Goal: Navigation & Orientation: Find specific page/section

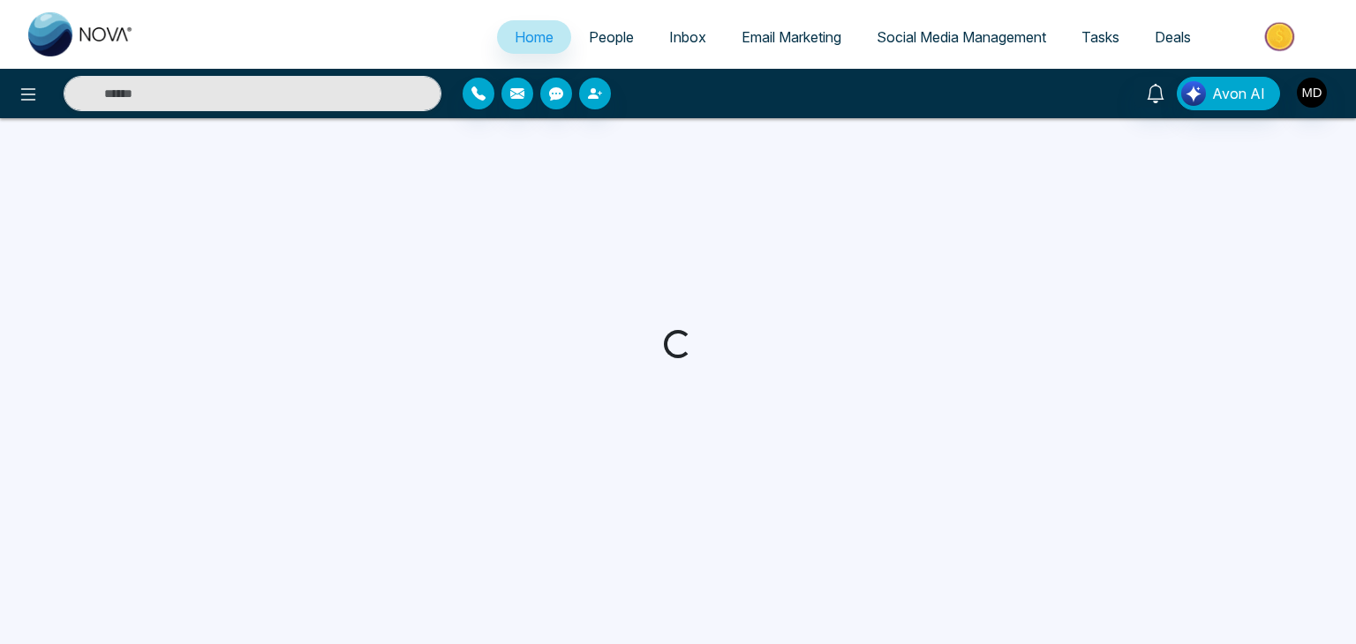
select select "*"
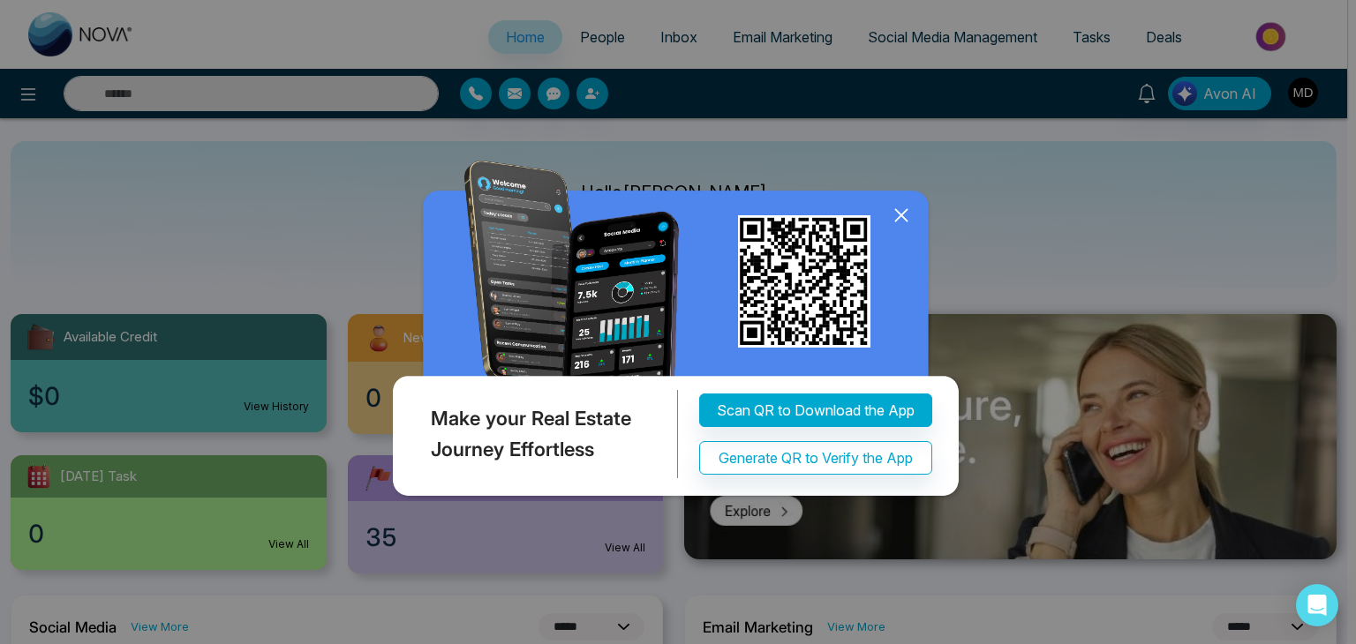
click at [894, 216] on icon at bounding box center [901, 215] width 26 height 26
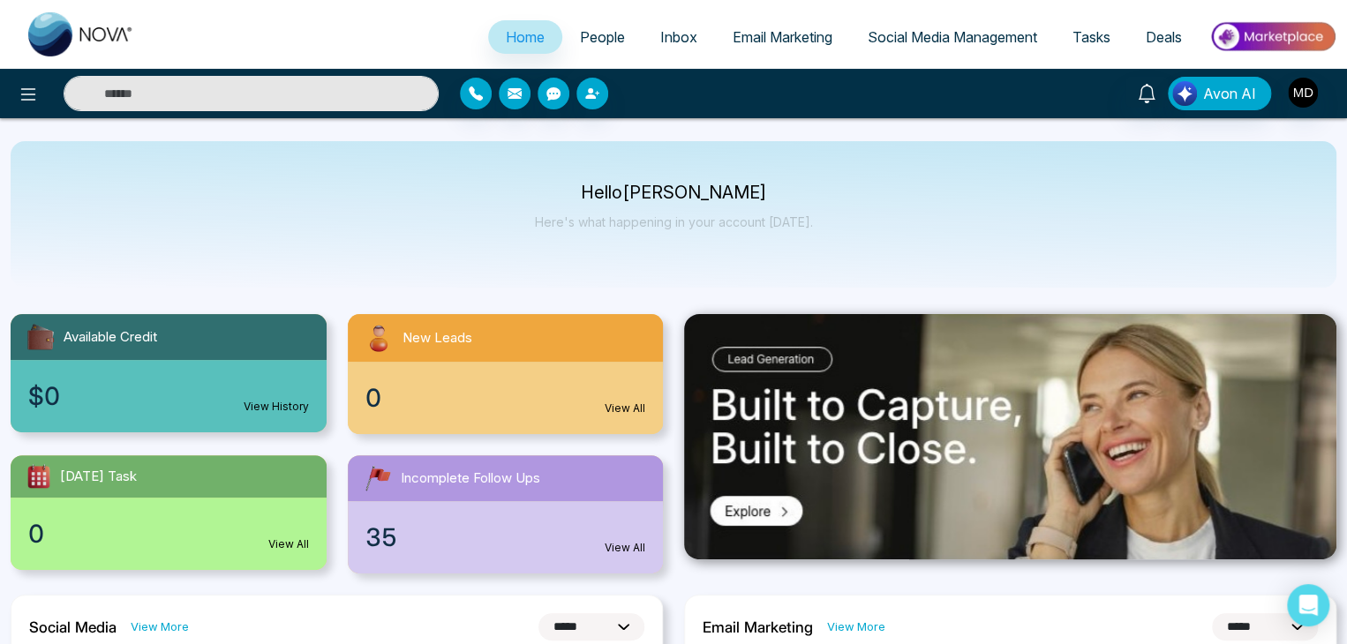
click at [159, 86] on input "text" at bounding box center [251, 93] width 375 height 35
type input "**********"
click at [196, 90] on input "**********" at bounding box center [251, 93] width 375 height 35
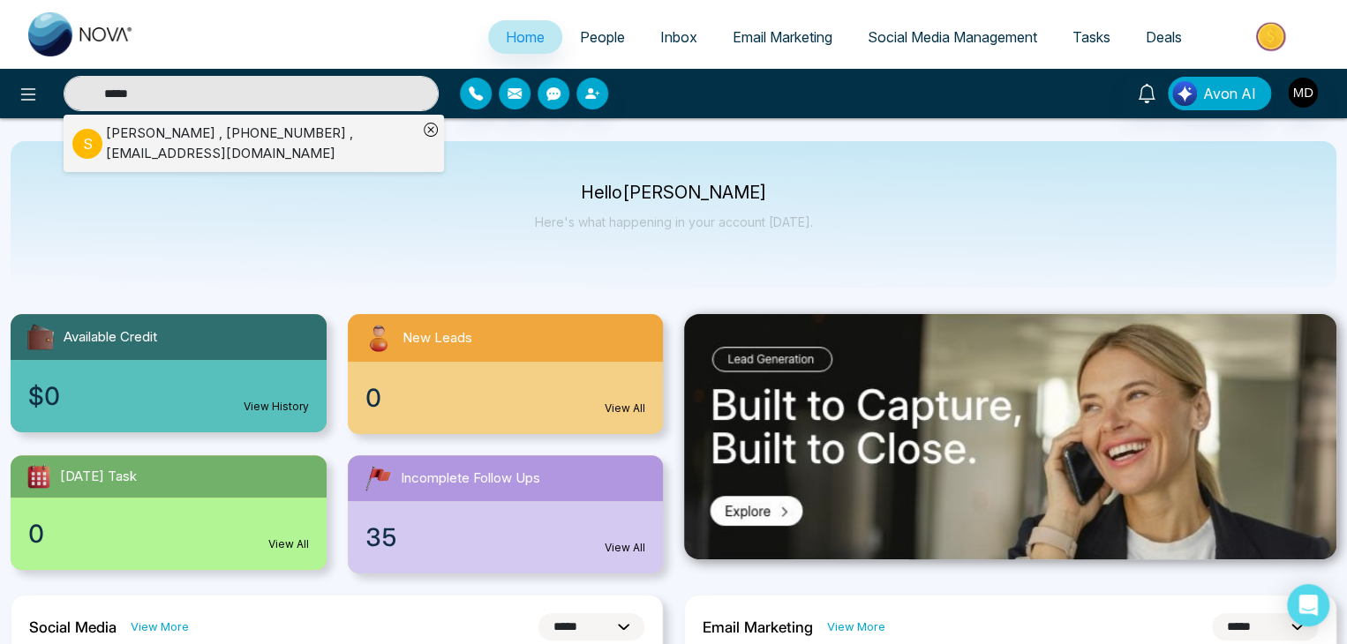
type input "*****"
click at [192, 131] on div "[PERSON_NAME] , [PHONE_NUMBER] , [EMAIL_ADDRESS][DOMAIN_NAME]" at bounding box center [262, 144] width 312 height 40
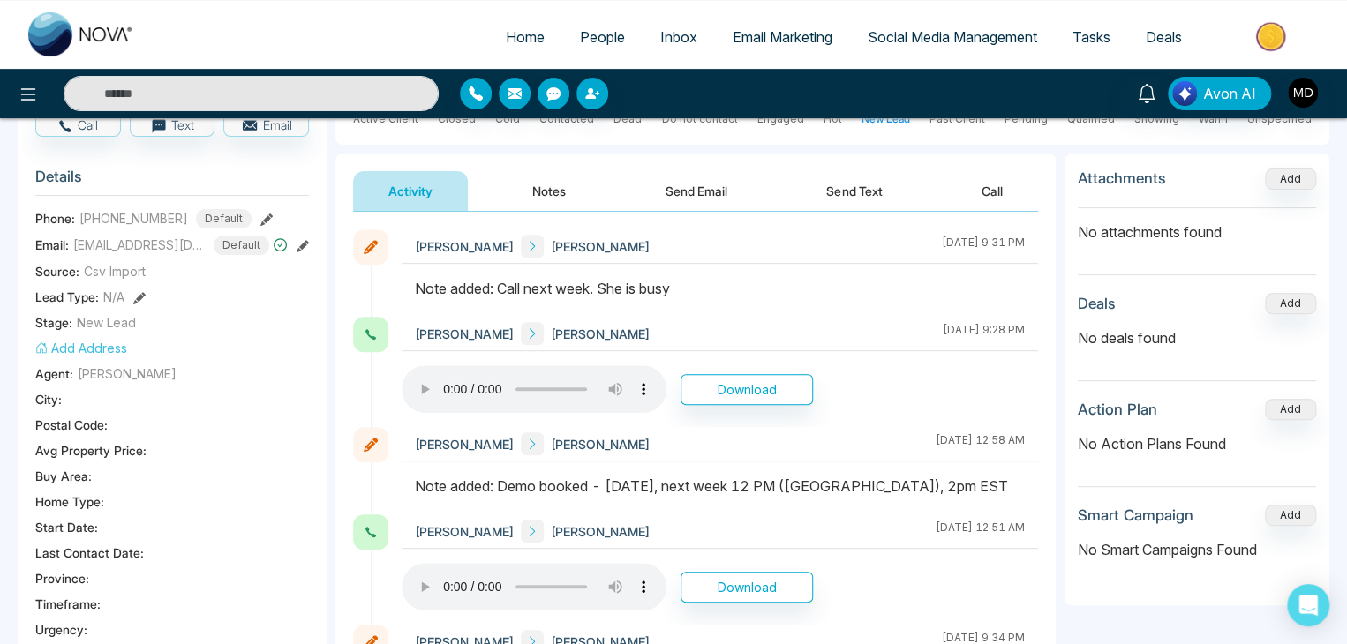
scroll to position [88, 0]
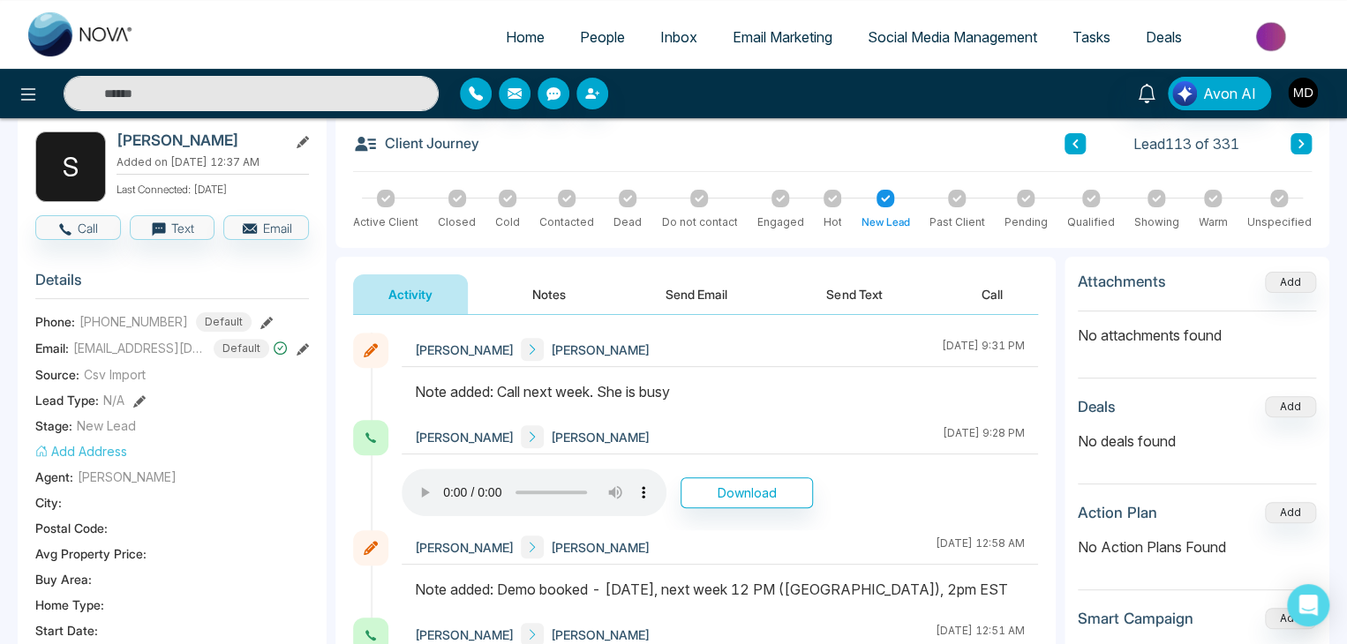
click at [148, 97] on input "text" at bounding box center [251, 93] width 375 height 35
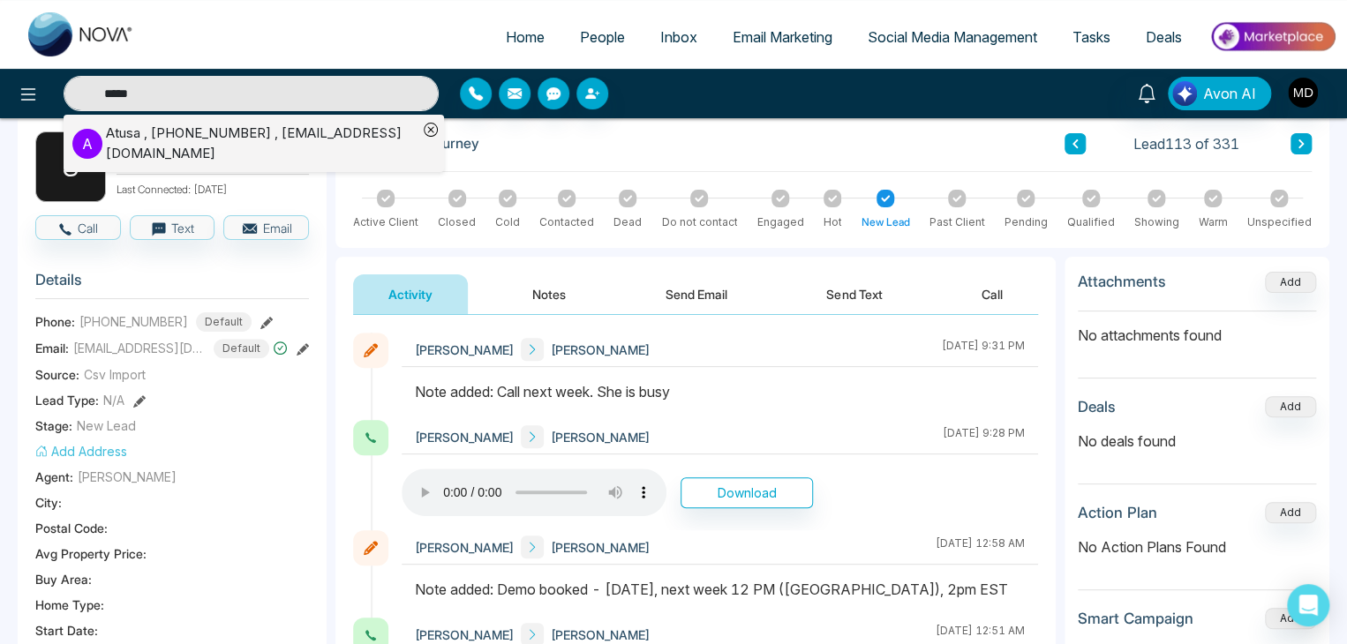
type input "*****"
click at [273, 135] on div "Atusa , [PHONE_NUMBER] , [EMAIL_ADDRESS][DOMAIN_NAME]" at bounding box center [262, 144] width 312 height 40
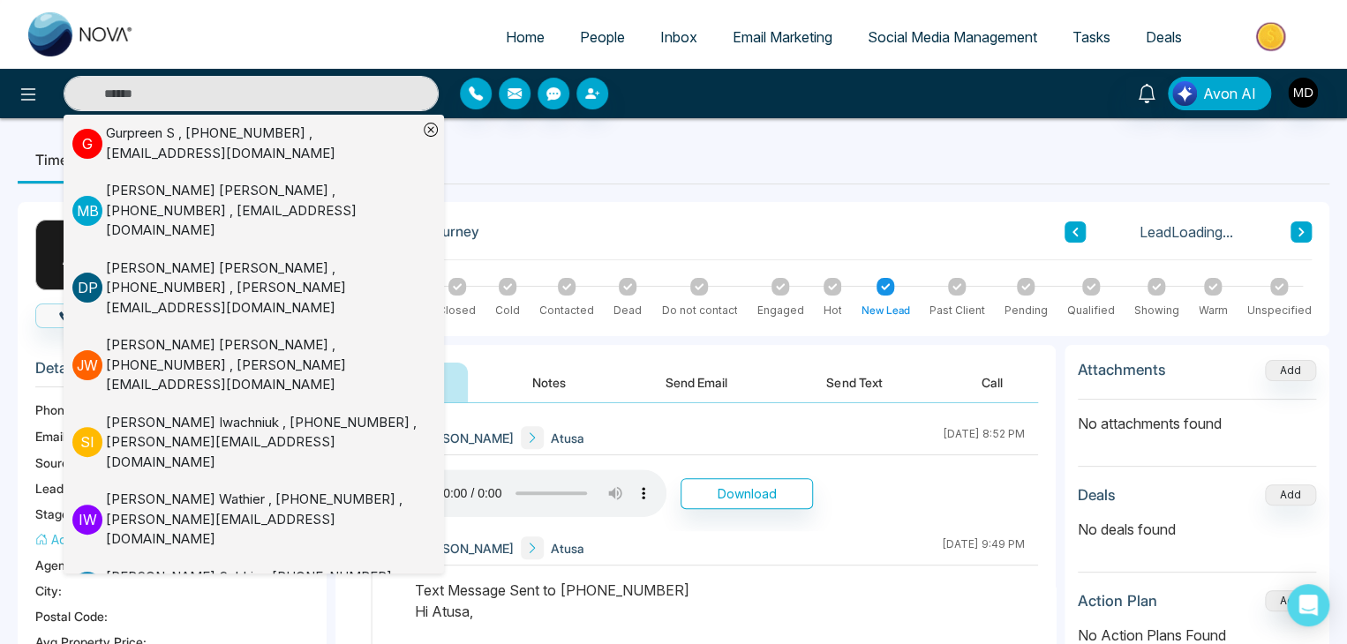
click at [670, 425] on div "[PERSON_NAME] Atusa [DATE] 8:52 PM" at bounding box center [720, 438] width 637 height 34
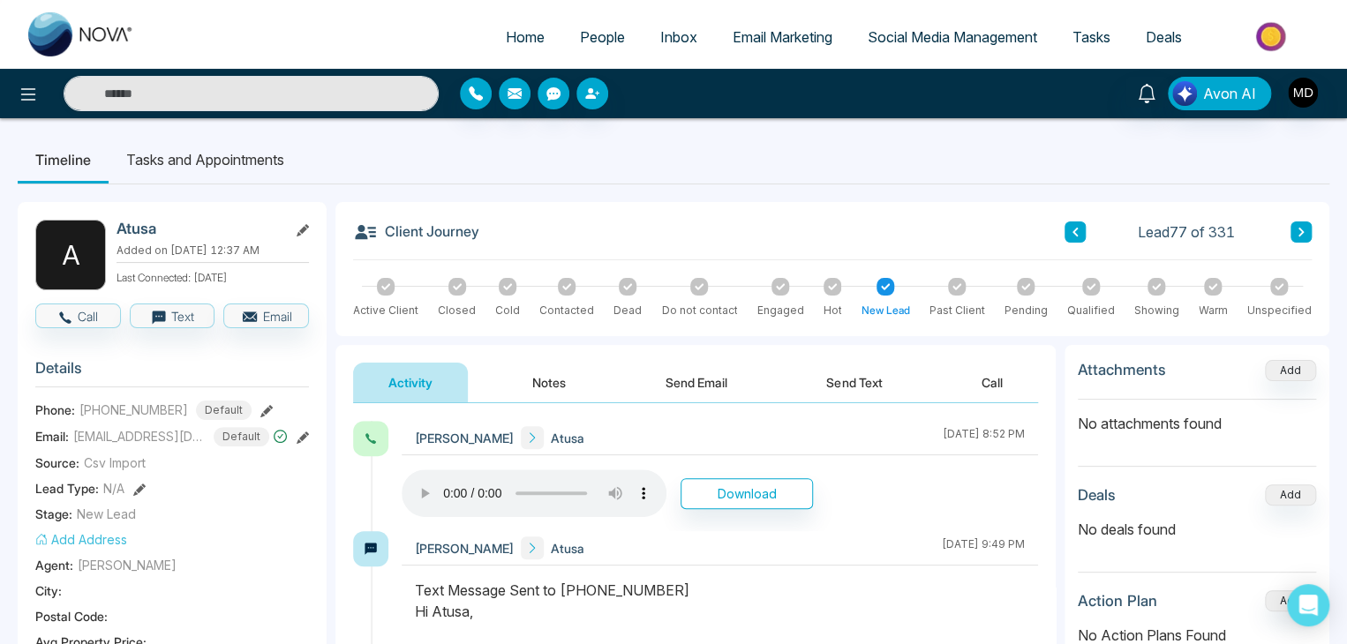
click at [260, 407] on icon at bounding box center [266, 411] width 12 height 12
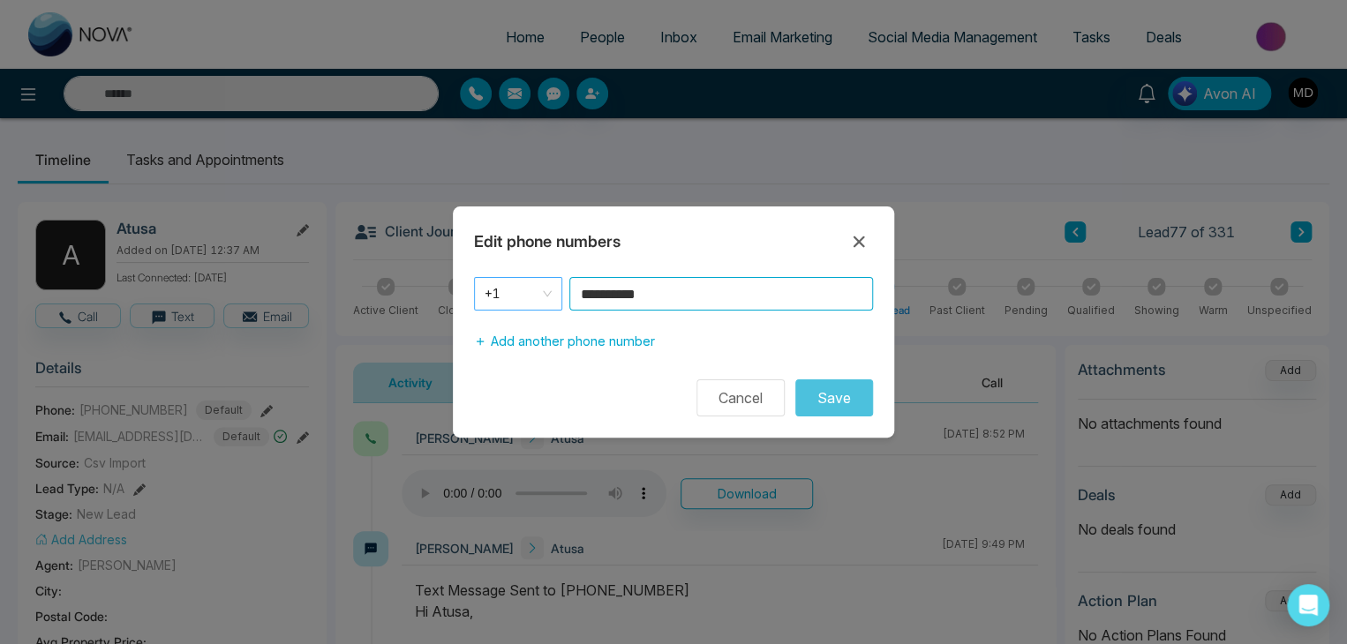
drag, startPoint x: 685, startPoint y: 290, endPoint x: 551, endPoint y: 305, distance: 134.9
click at [551, 305] on div "**********" at bounding box center [673, 294] width 399 height 34
click at [863, 241] on icon at bounding box center [858, 241] width 21 height 21
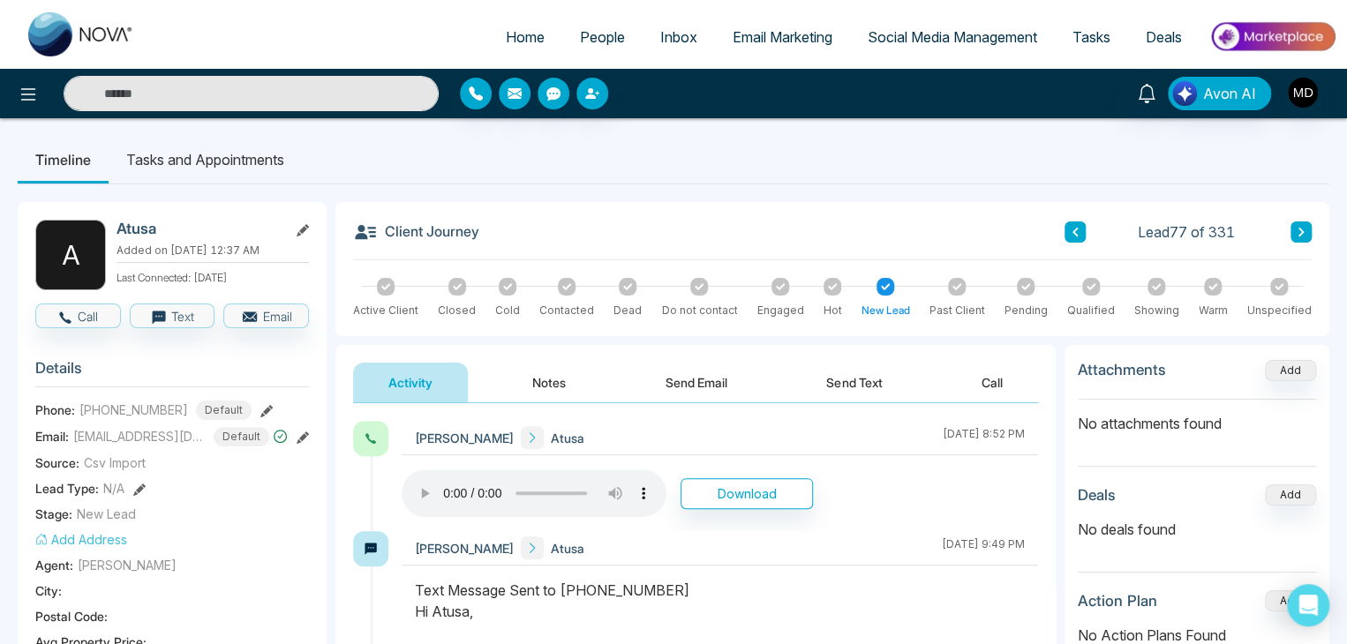
click at [277, 84] on input "text" at bounding box center [251, 93] width 375 height 35
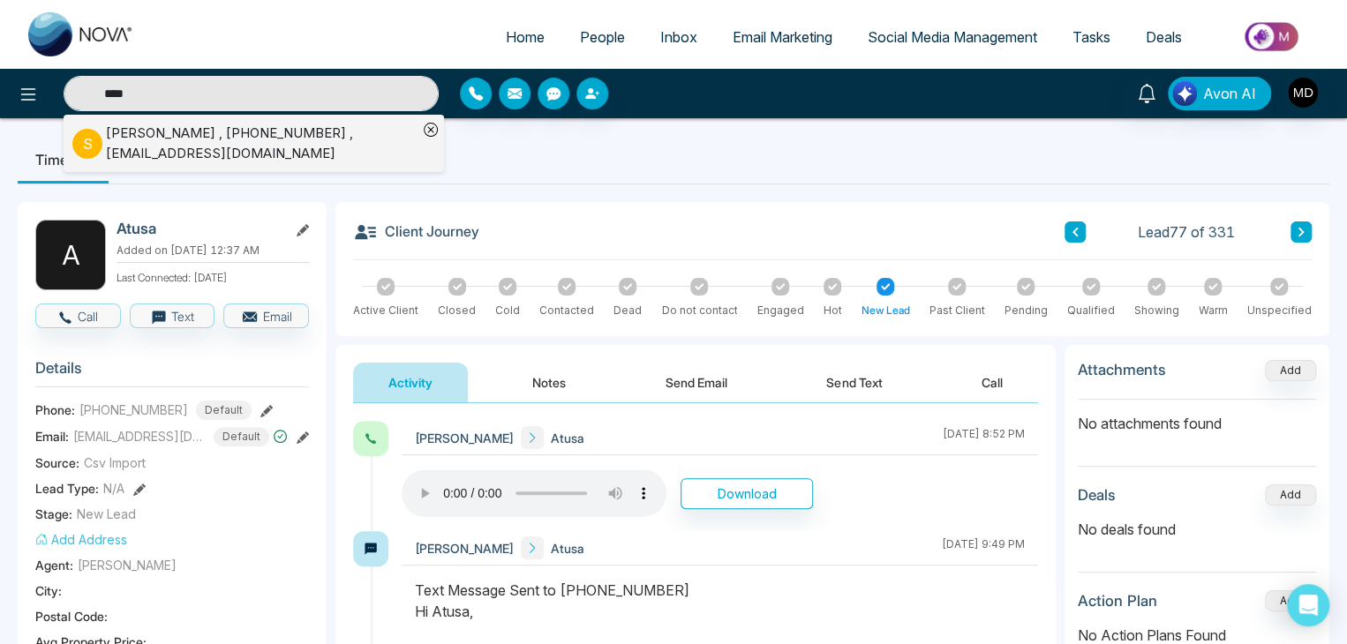
type input "****"
click at [245, 150] on div "[PERSON_NAME] , [PHONE_NUMBER] , [EMAIL_ADDRESS][DOMAIN_NAME]" at bounding box center [262, 144] width 312 height 40
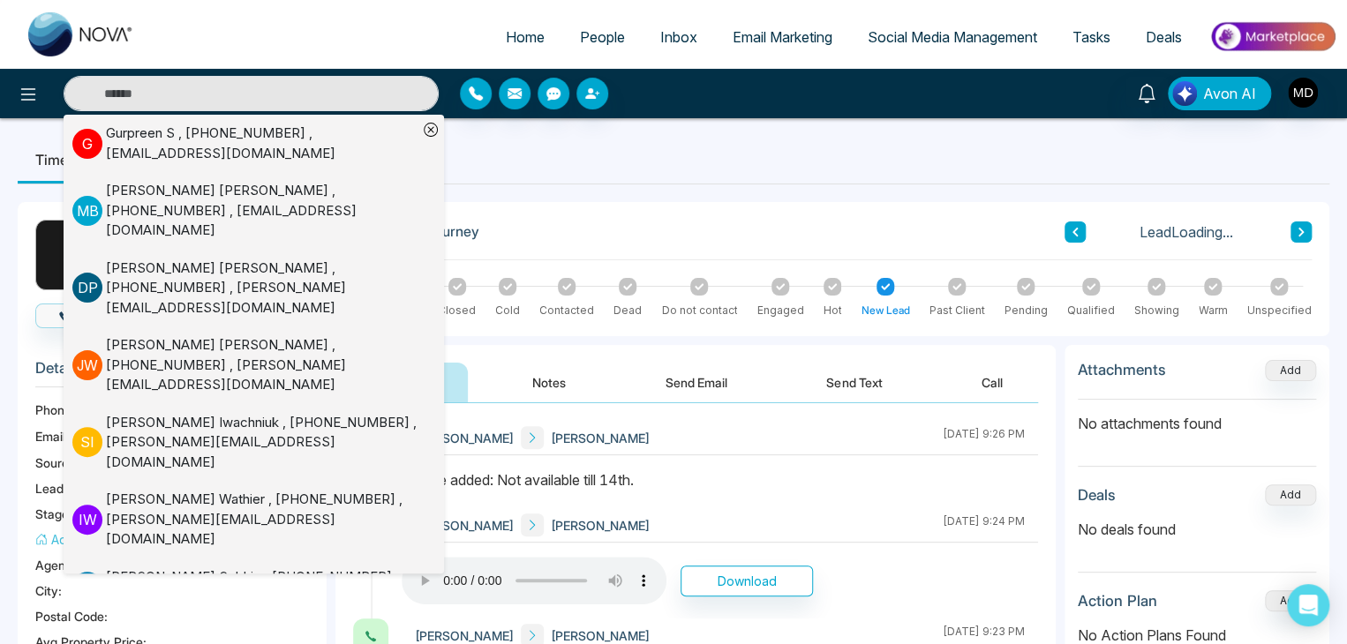
click at [764, 442] on div "[PERSON_NAME] [PERSON_NAME] [DATE] 9:26 PM" at bounding box center [720, 438] width 637 height 34
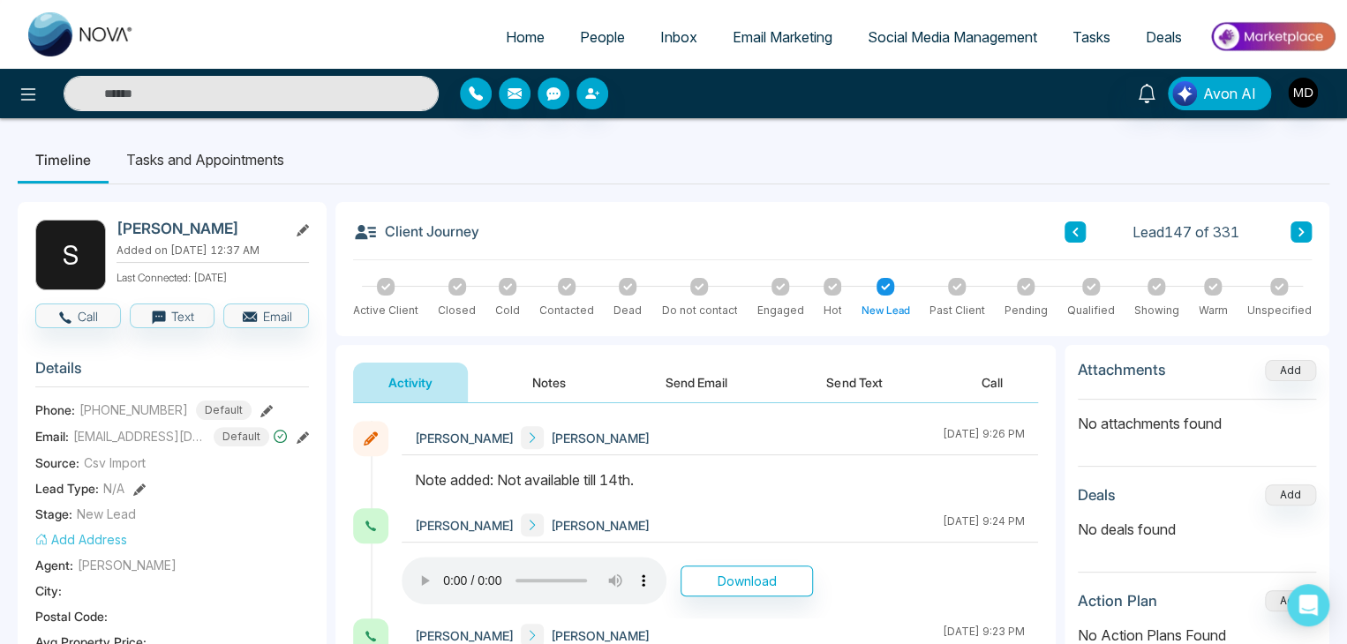
click at [343, 96] on input "text" at bounding box center [251, 93] width 375 height 35
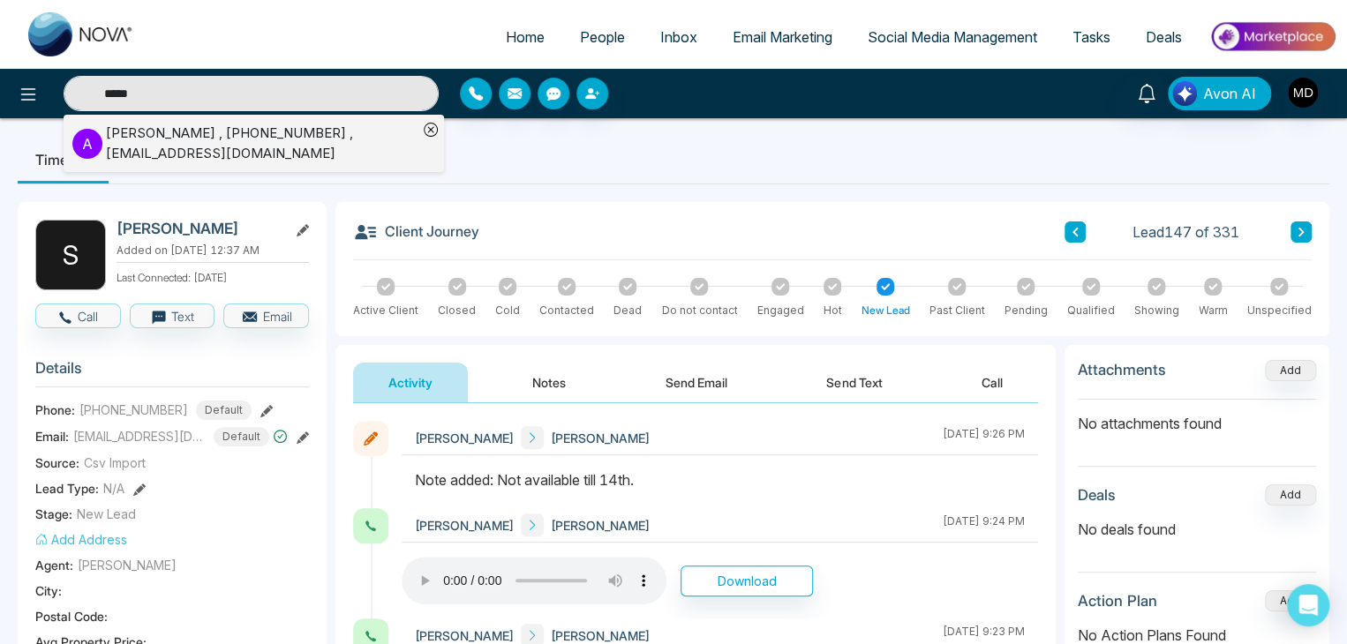
type input "*****"
click at [250, 141] on div "[PERSON_NAME] , [PHONE_NUMBER] , [EMAIL_ADDRESS][DOMAIN_NAME]" at bounding box center [262, 144] width 312 height 40
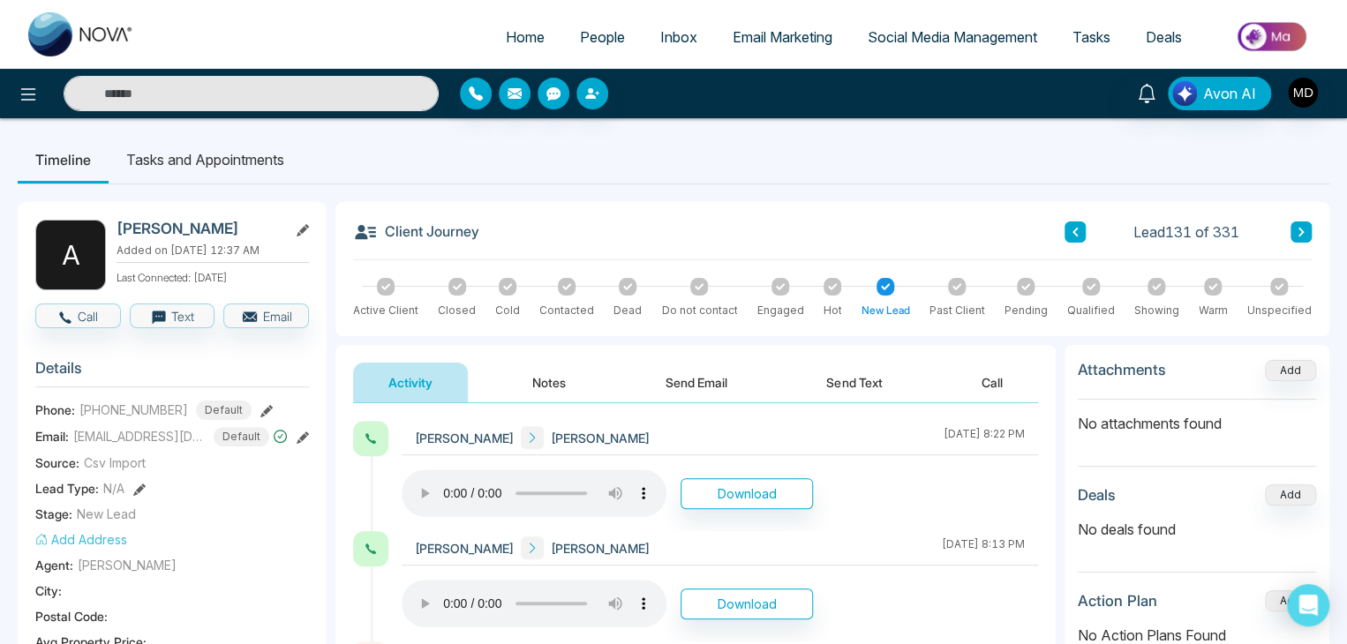
click at [94, 47] on img at bounding box center [81, 34] width 106 height 44
select select "*"
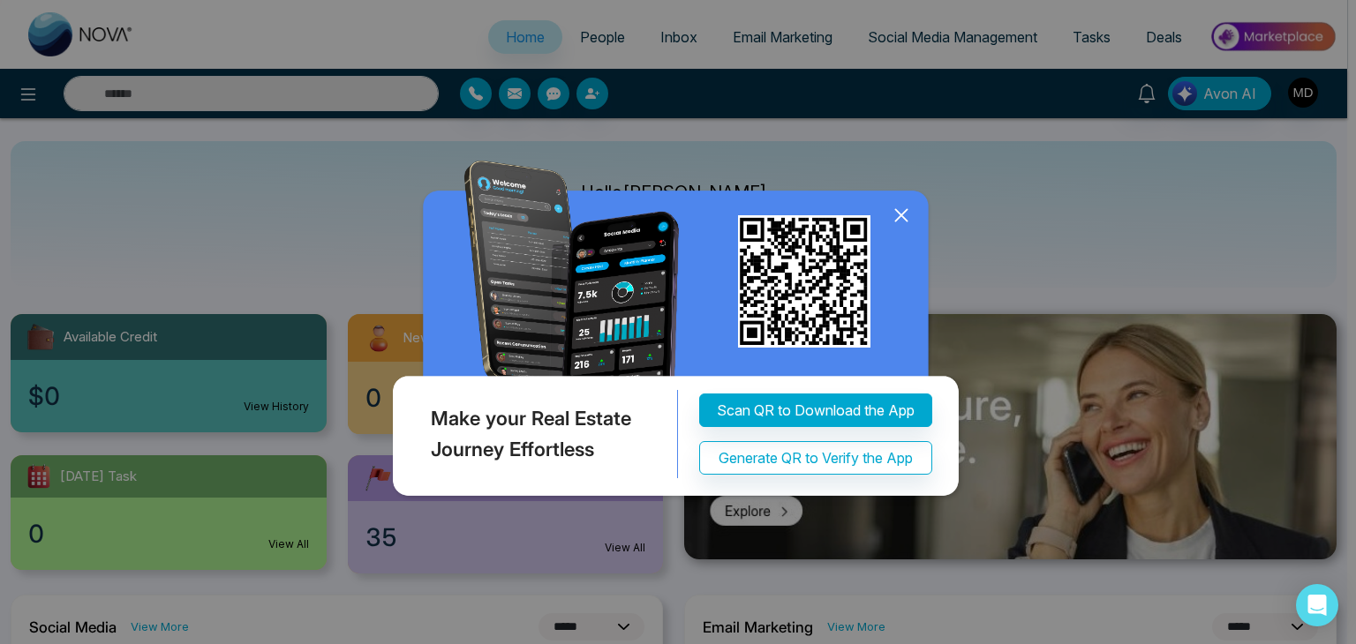
click at [900, 207] on icon at bounding box center [901, 215] width 26 height 26
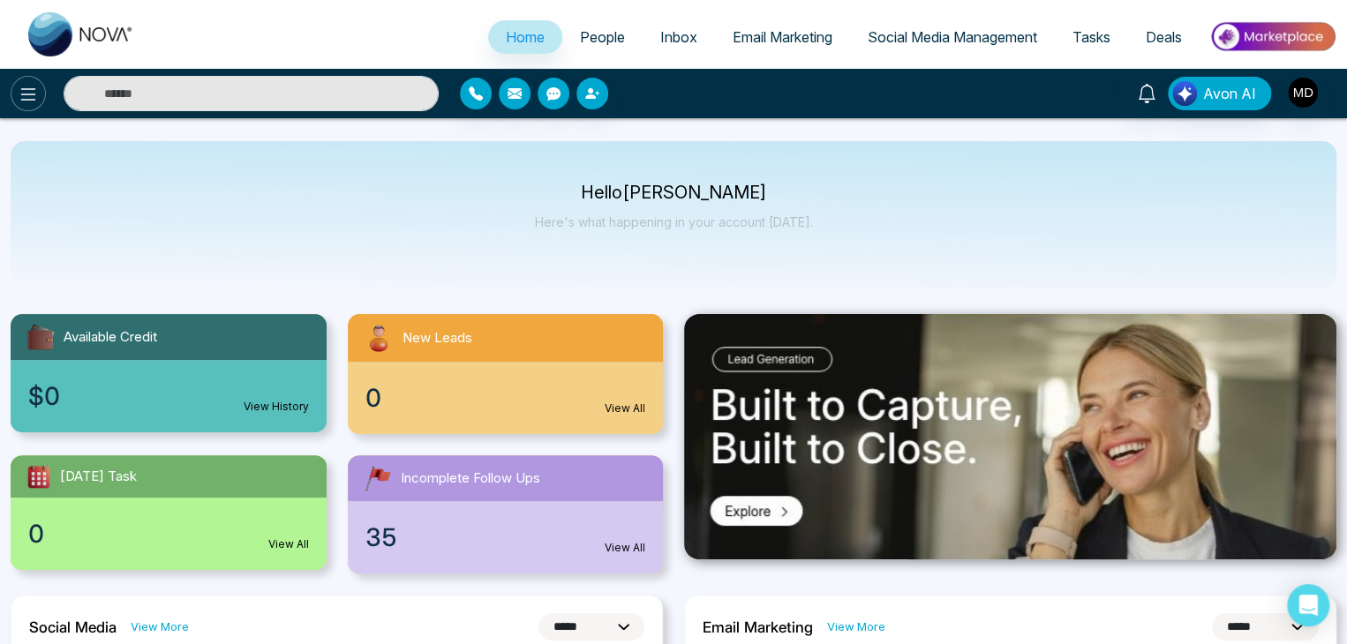
click at [14, 93] on button at bounding box center [28, 93] width 35 height 35
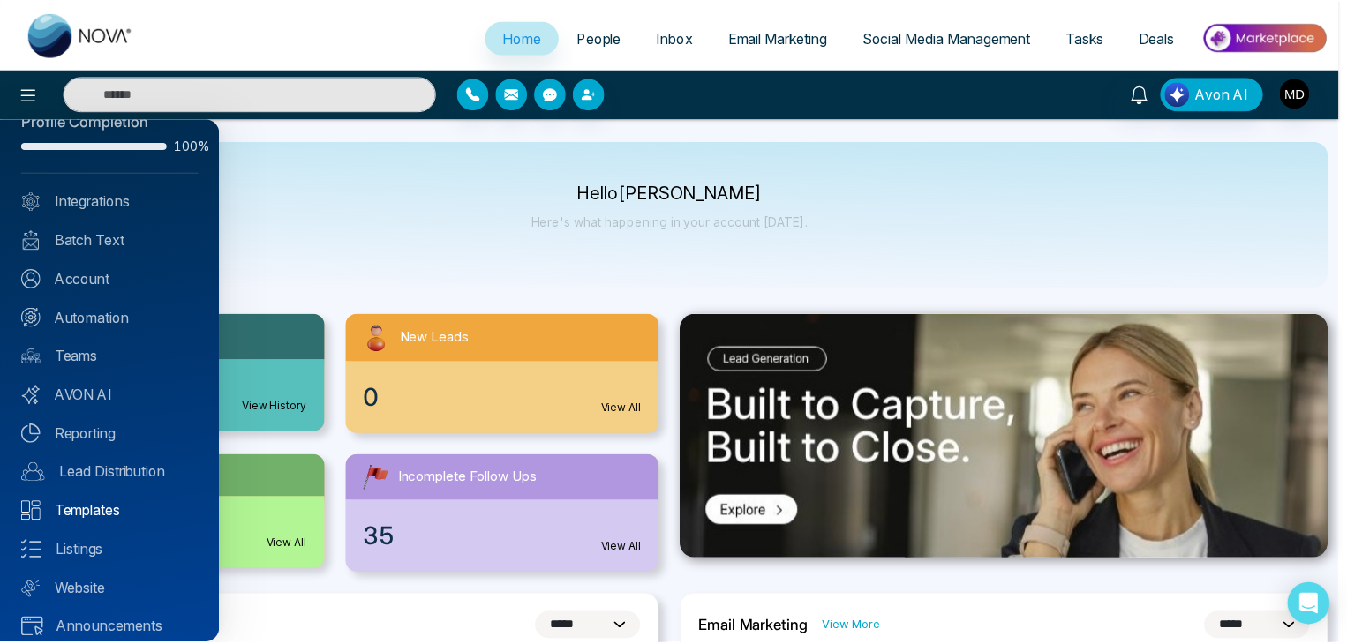
scroll to position [49, 0]
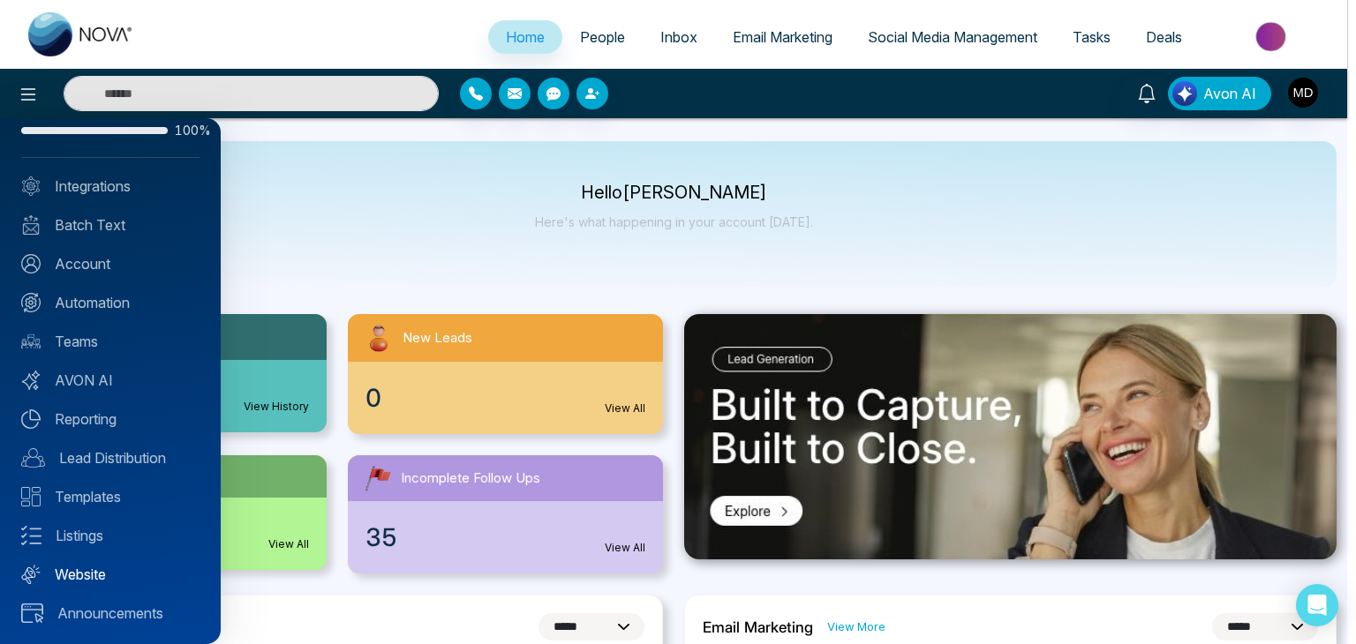
click at [100, 576] on link "Website" at bounding box center [110, 574] width 178 height 21
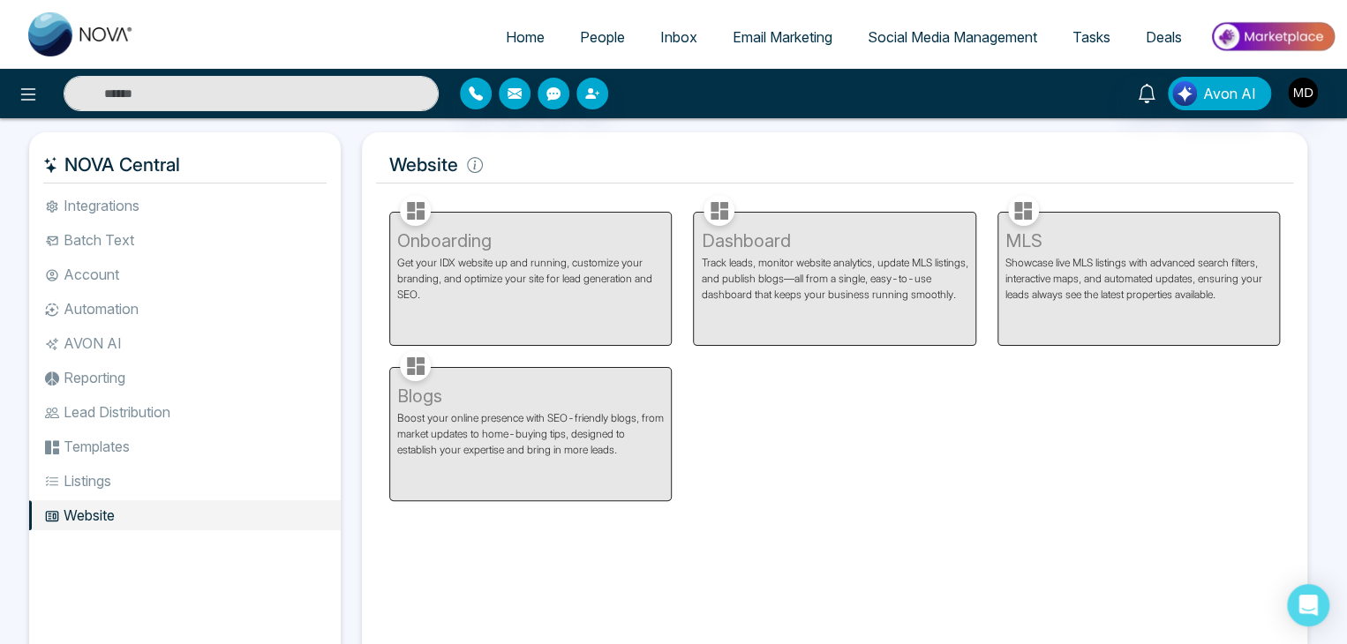
click at [78, 467] on li "Listings" at bounding box center [185, 481] width 312 height 30
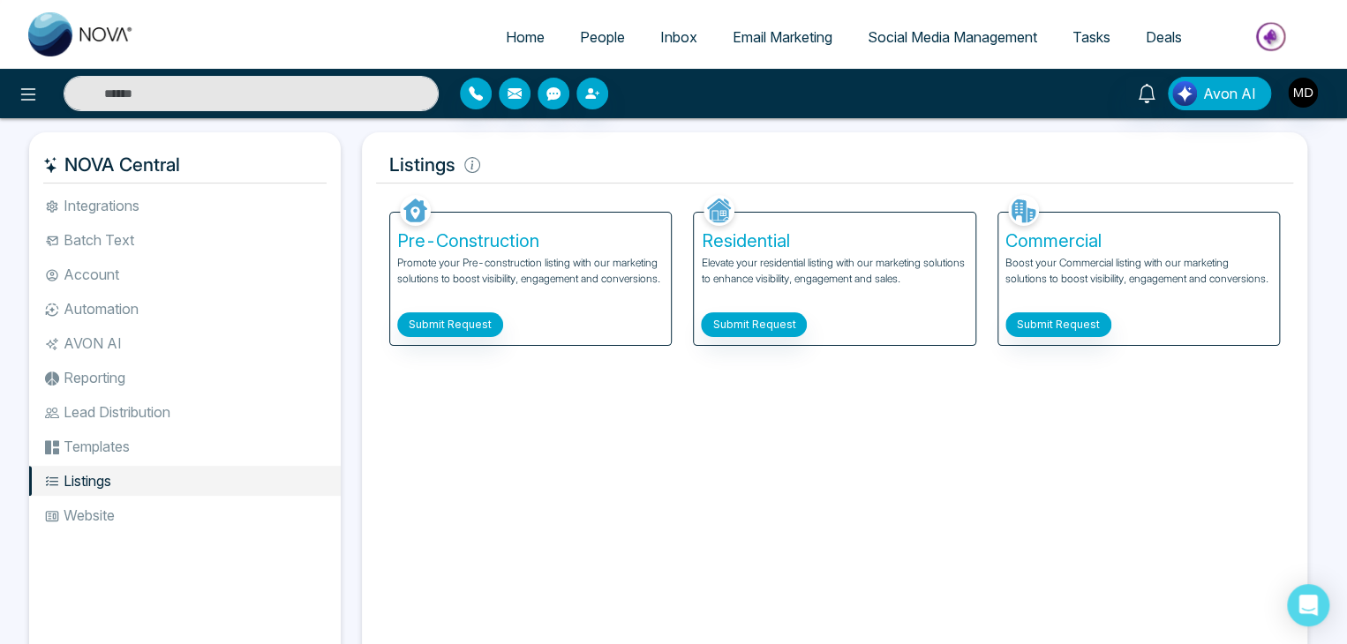
click at [95, 451] on li "Templates" at bounding box center [185, 447] width 312 height 30
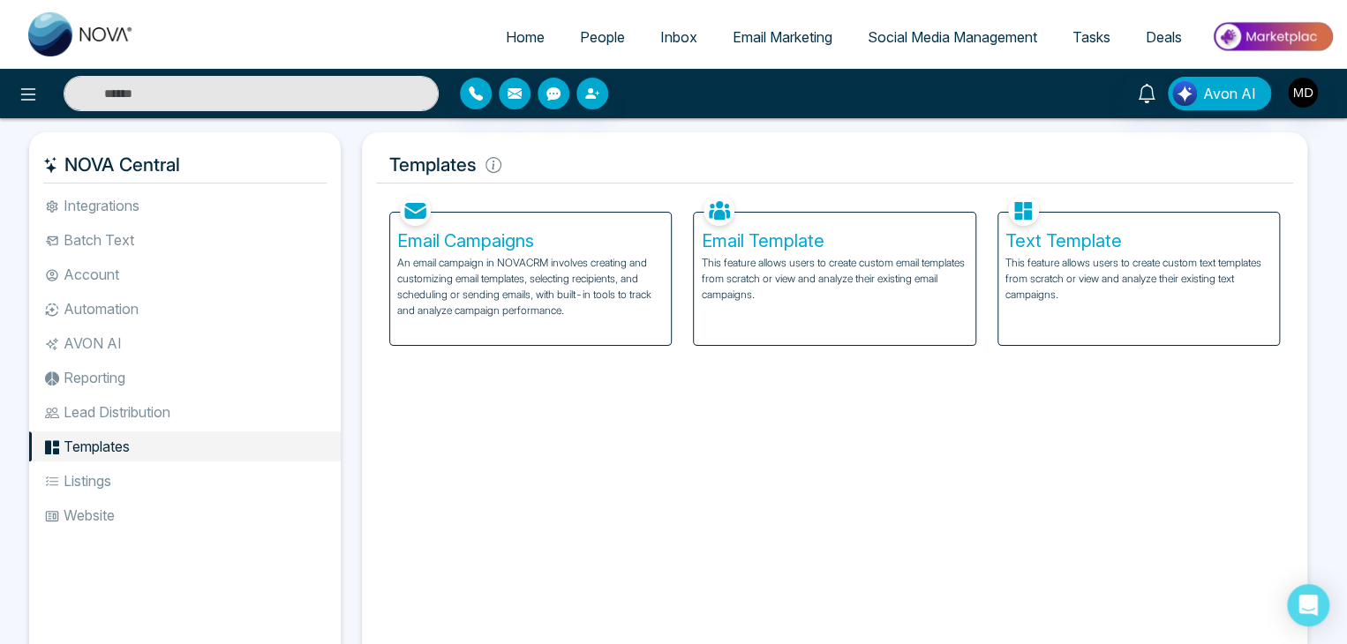
click at [90, 501] on li "Website" at bounding box center [185, 516] width 312 height 30
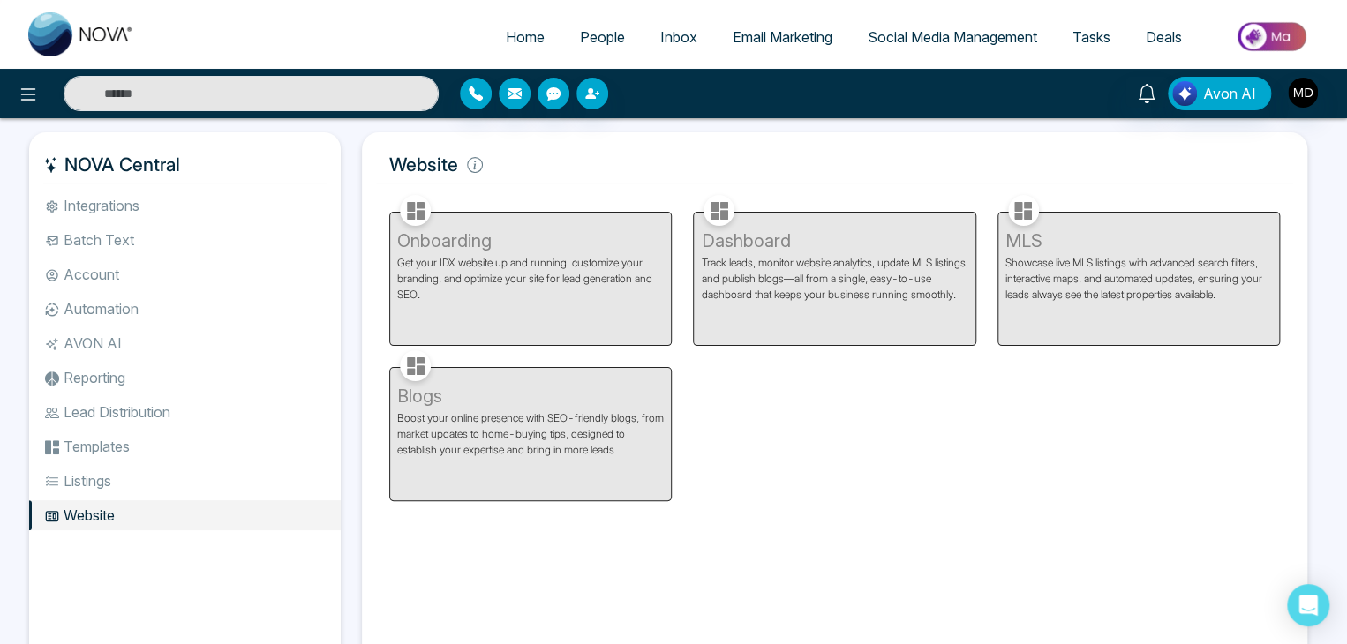
click at [92, 486] on li "Listings" at bounding box center [185, 481] width 312 height 30
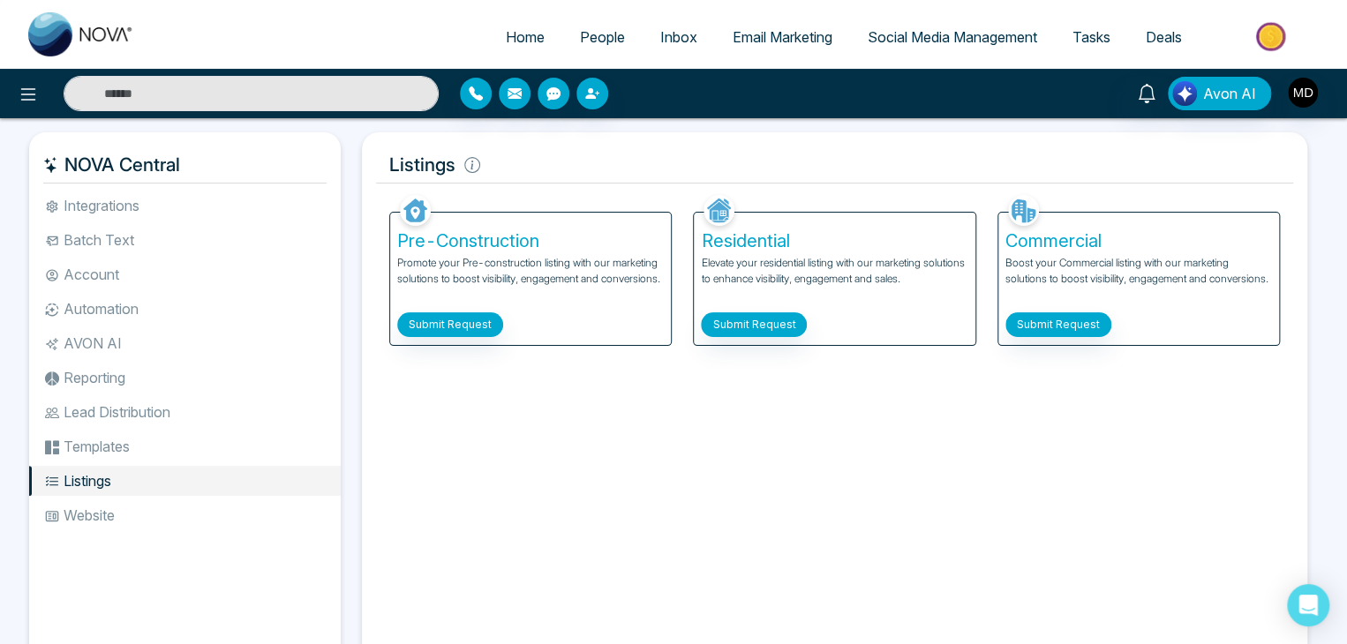
click at [102, 446] on li "Templates" at bounding box center [185, 447] width 312 height 30
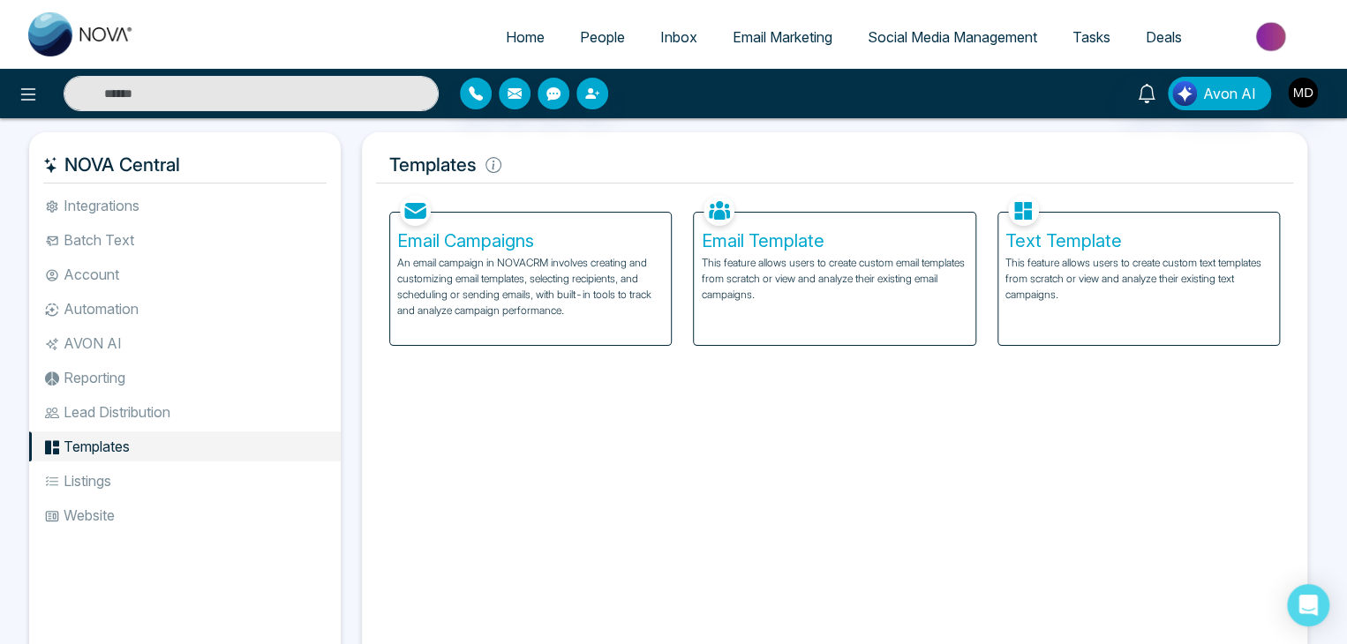
click at [118, 418] on li "Lead Distribution" at bounding box center [185, 412] width 312 height 30
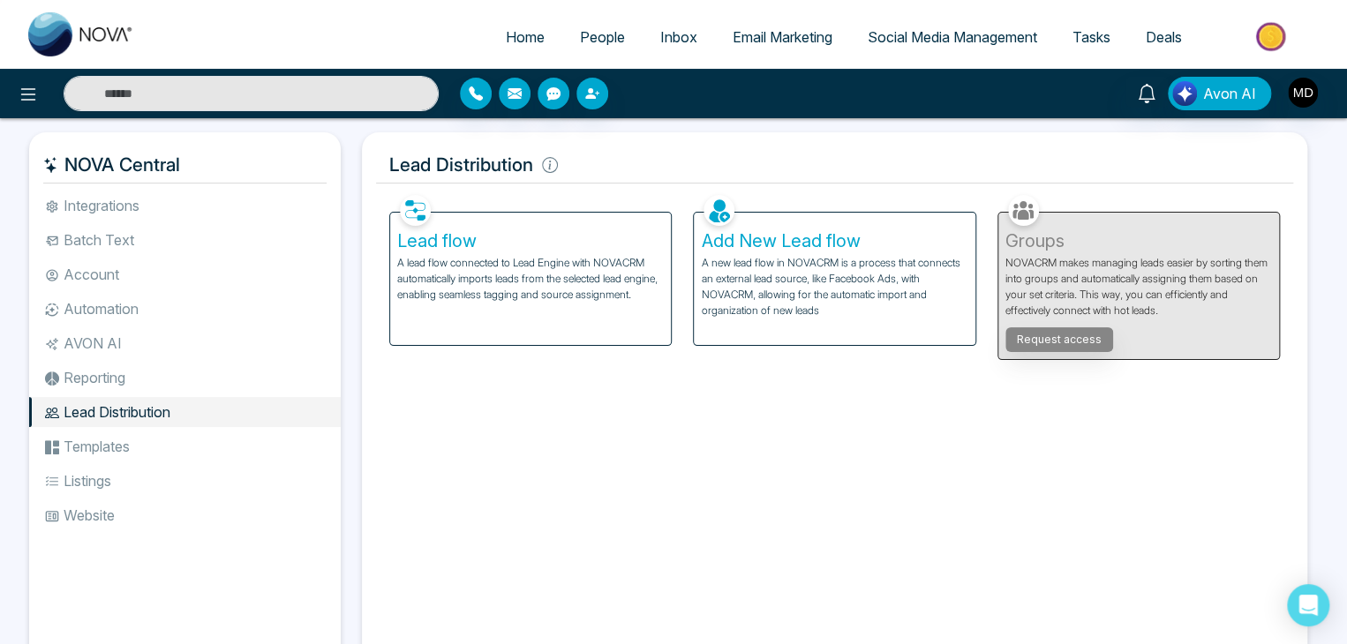
click at [111, 372] on li "Reporting" at bounding box center [185, 378] width 312 height 30
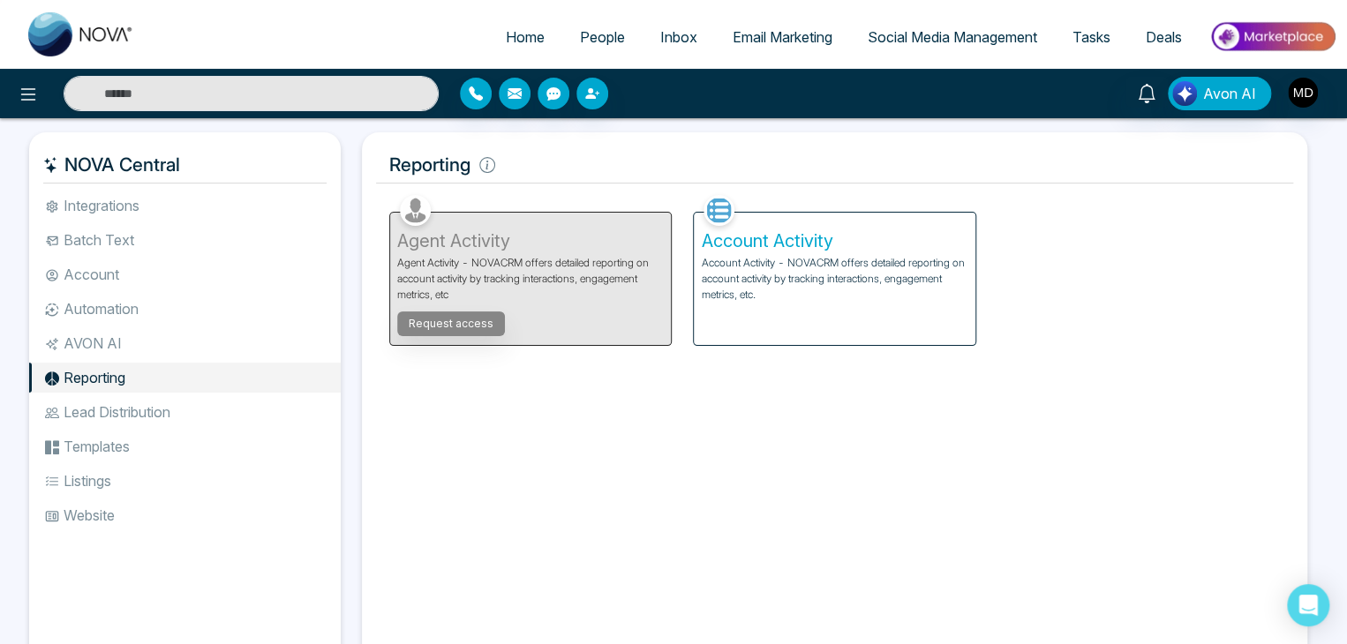
click at [126, 342] on li "AVON AI" at bounding box center [185, 343] width 312 height 30
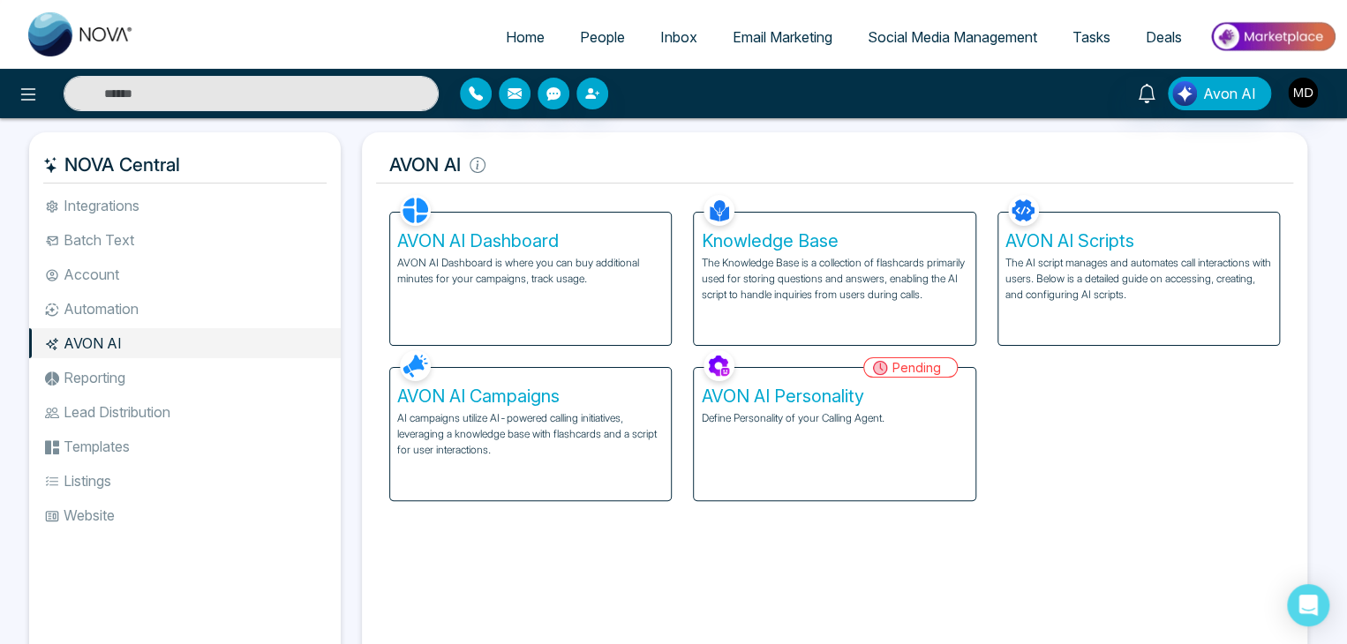
click at [127, 319] on li "Automation" at bounding box center [185, 309] width 312 height 30
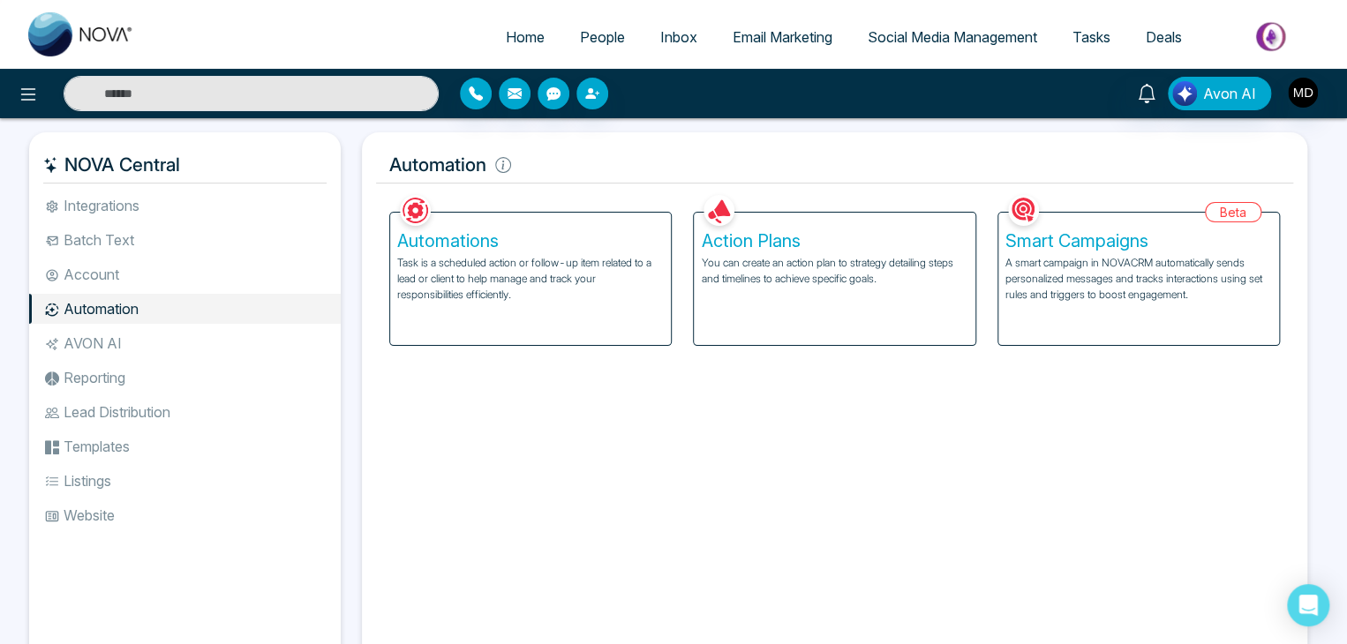
click at [117, 285] on li "Account" at bounding box center [185, 275] width 312 height 30
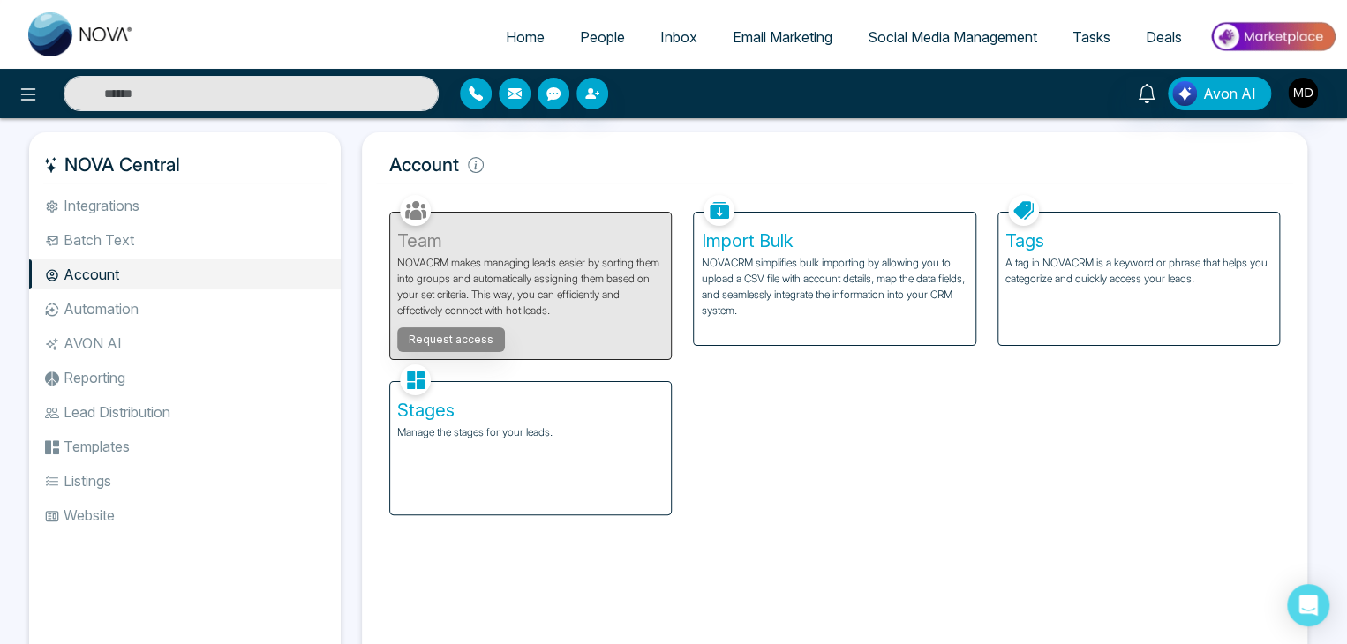
click at [119, 251] on li "Batch Text" at bounding box center [185, 240] width 312 height 30
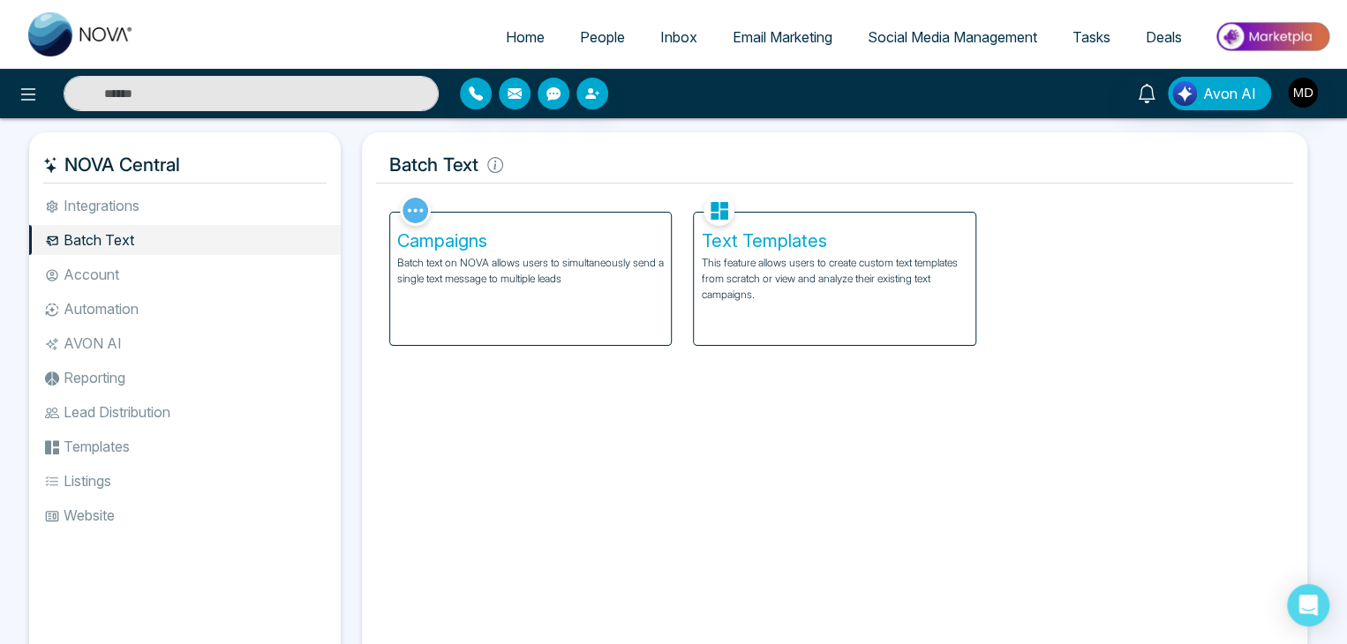
click at [141, 209] on li "Integrations" at bounding box center [185, 206] width 312 height 30
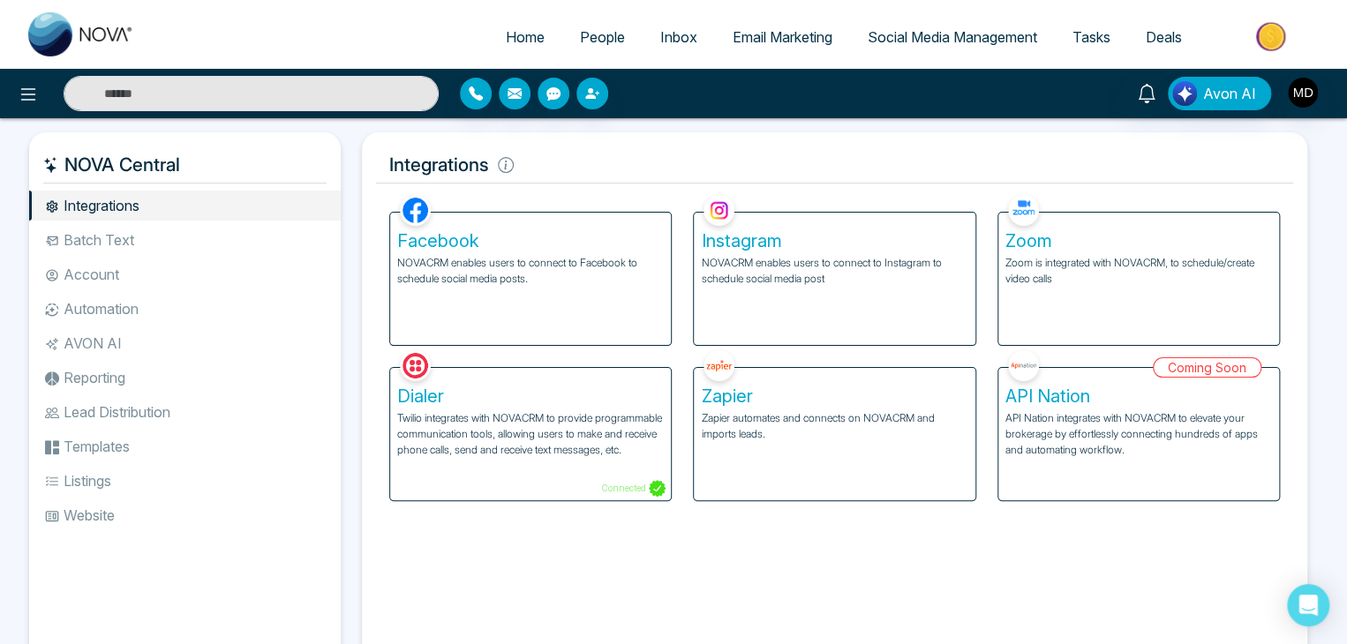
click at [88, 49] on img at bounding box center [81, 34] width 106 height 44
select select "*"
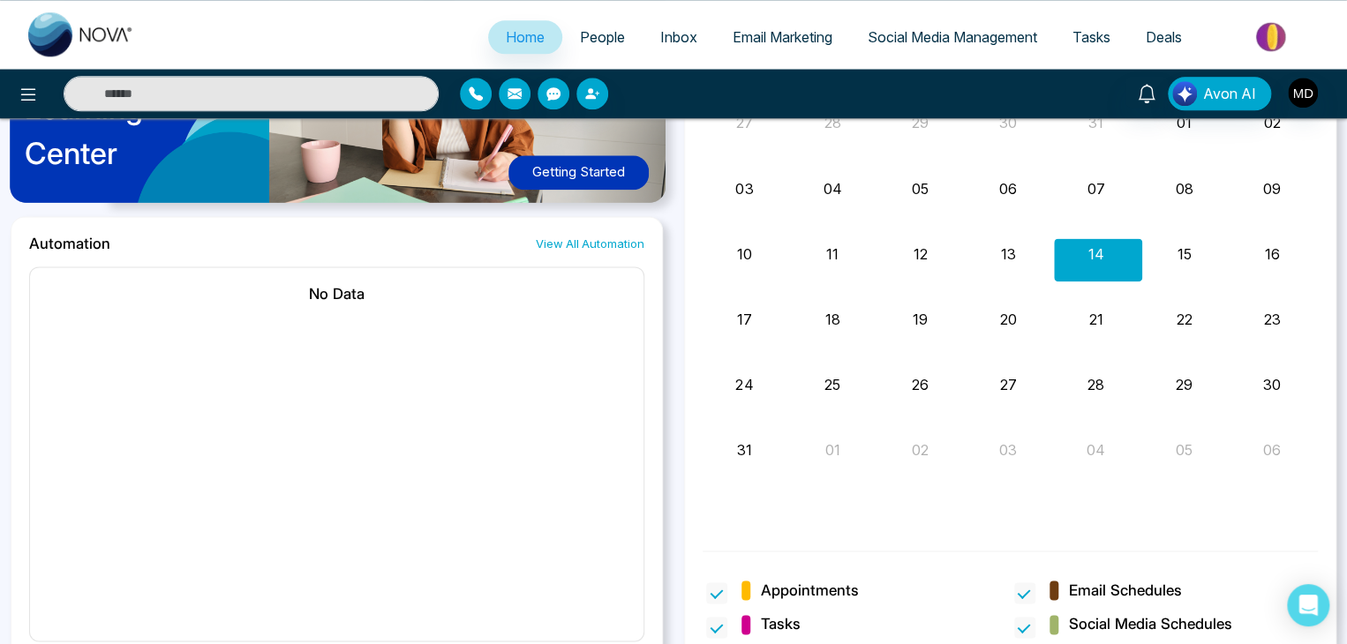
scroll to position [1063, 0]
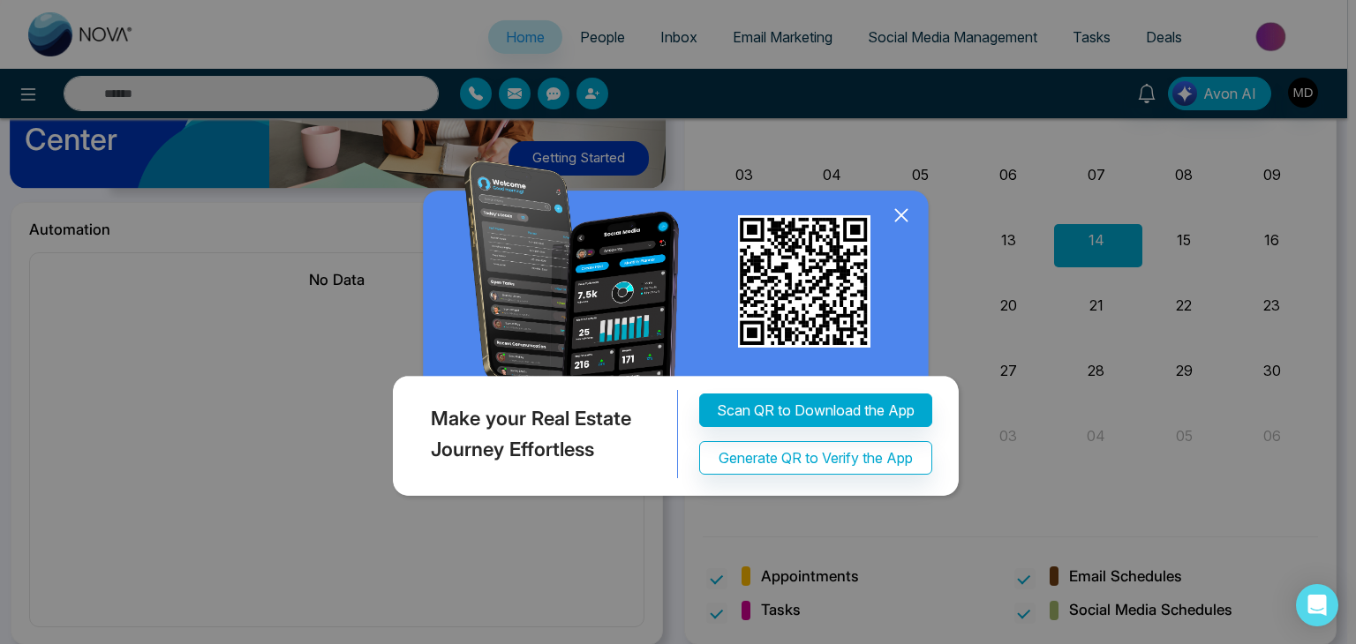
click at [903, 216] on icon at bounding box center [901, 215] width 26 height 26
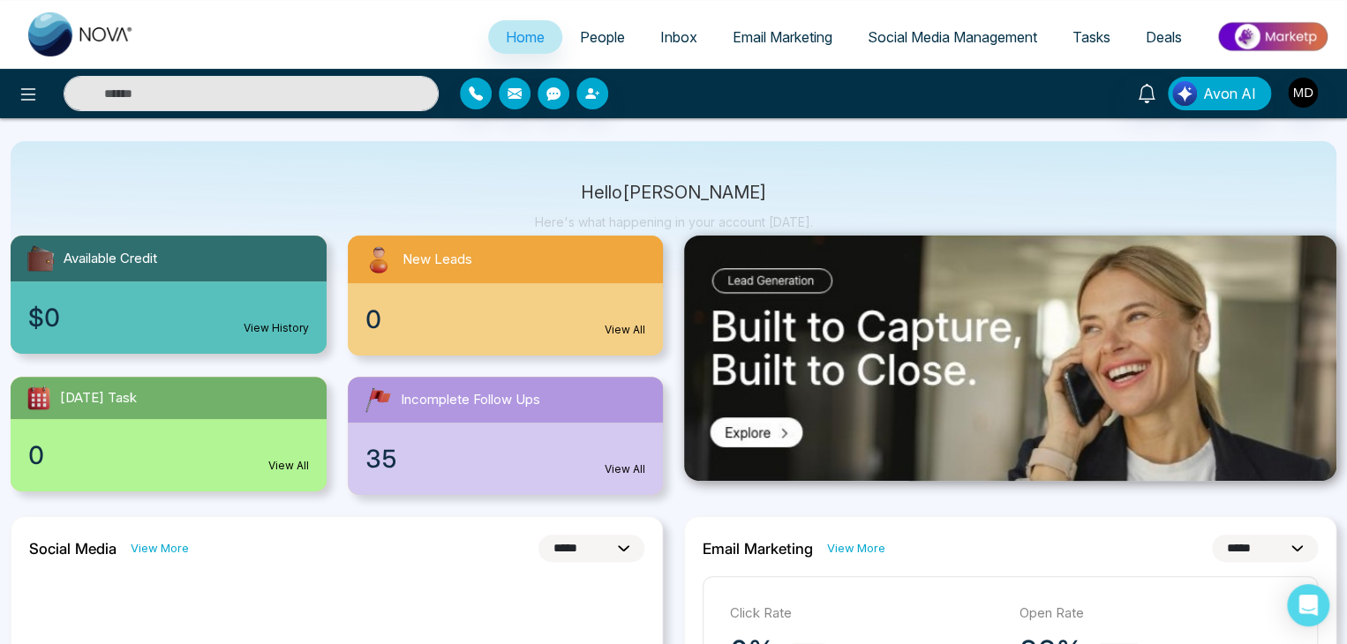
scroll to position [0, 0]
